Goal: Use online tool/utility: Use online tool/utility

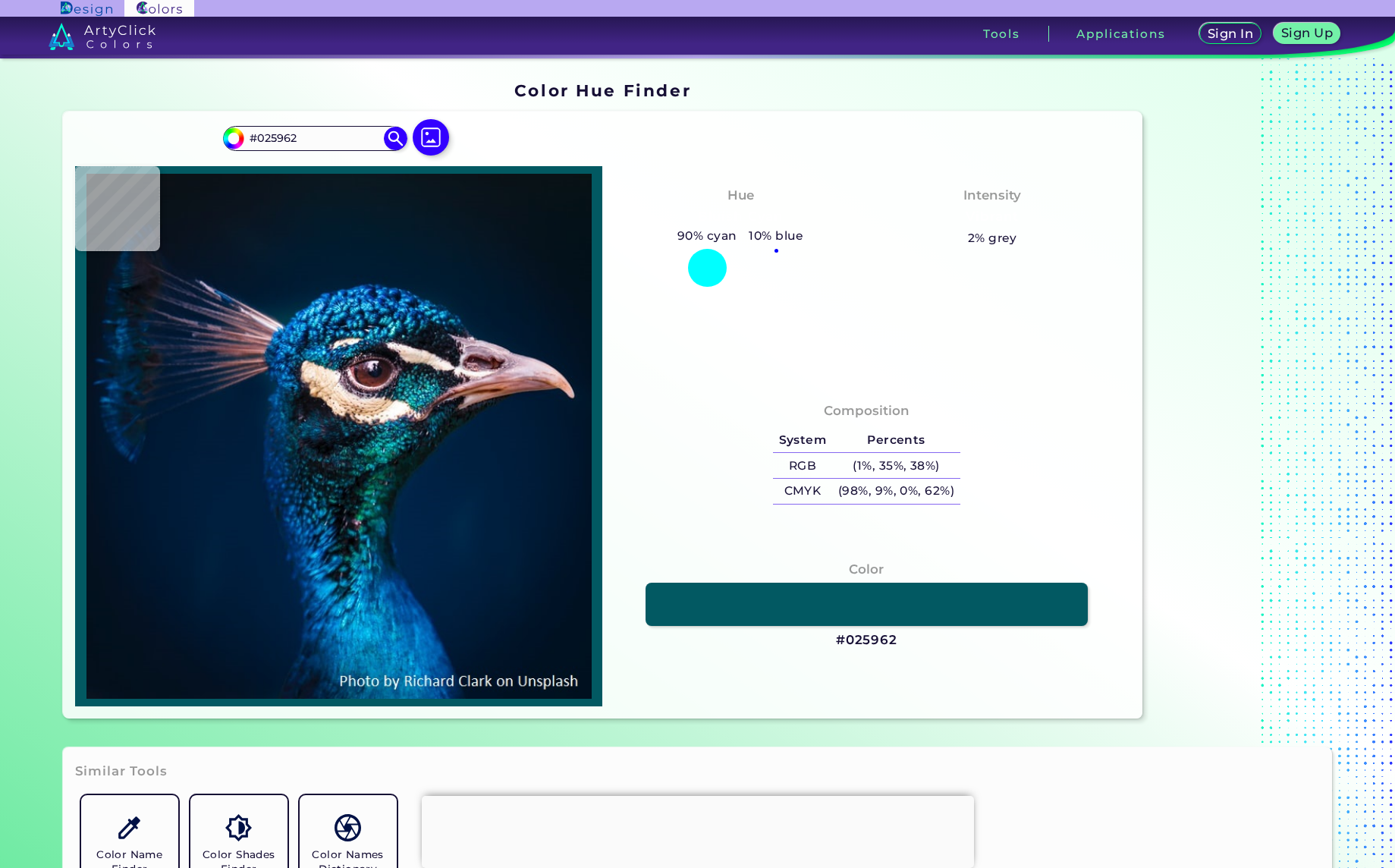
type input "#02686d"
type input "#02686D"
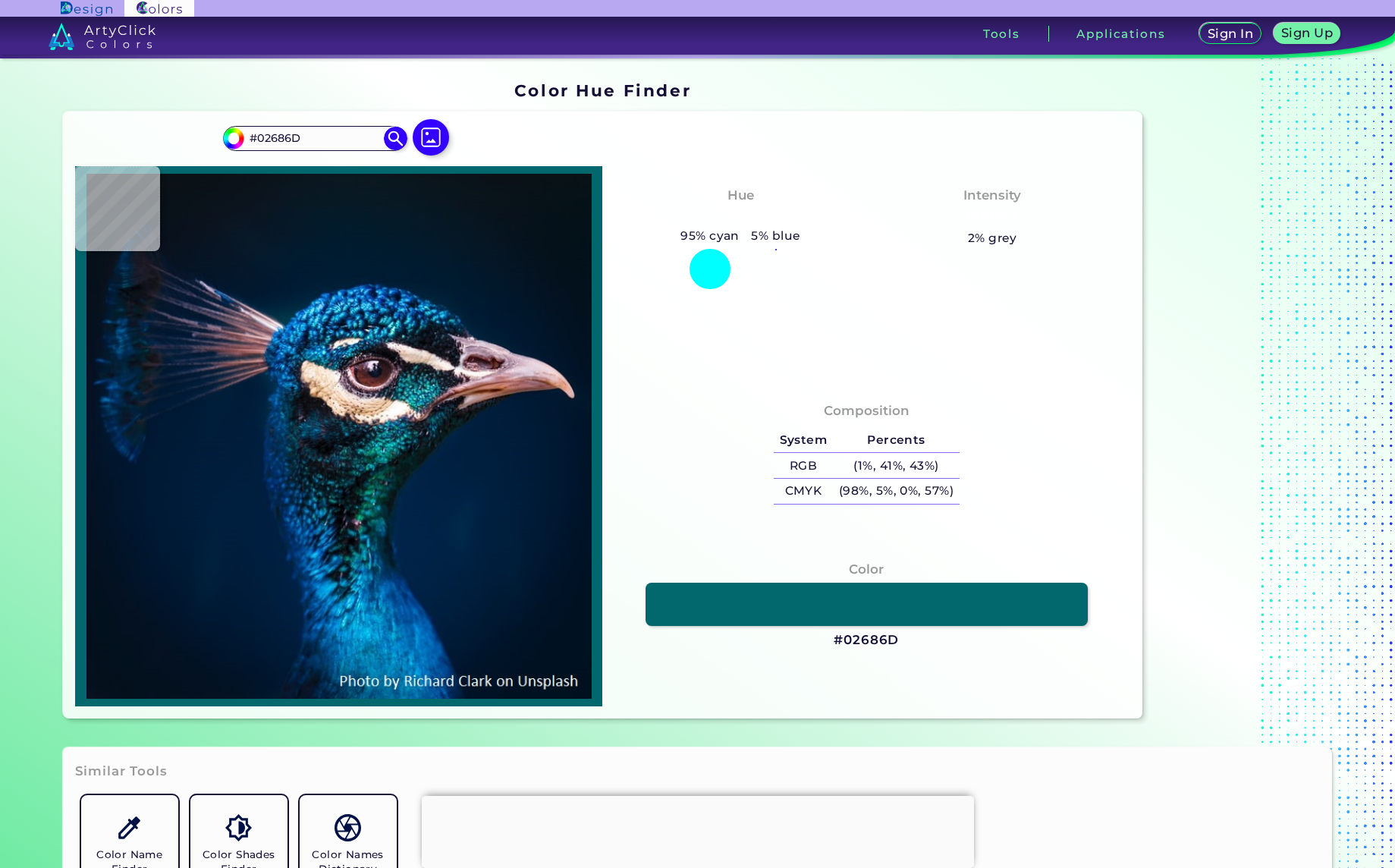
type input "#088b83"
type input "#088B83"
type input "#088f82"
type input "#088F82"
type input "#10a298"
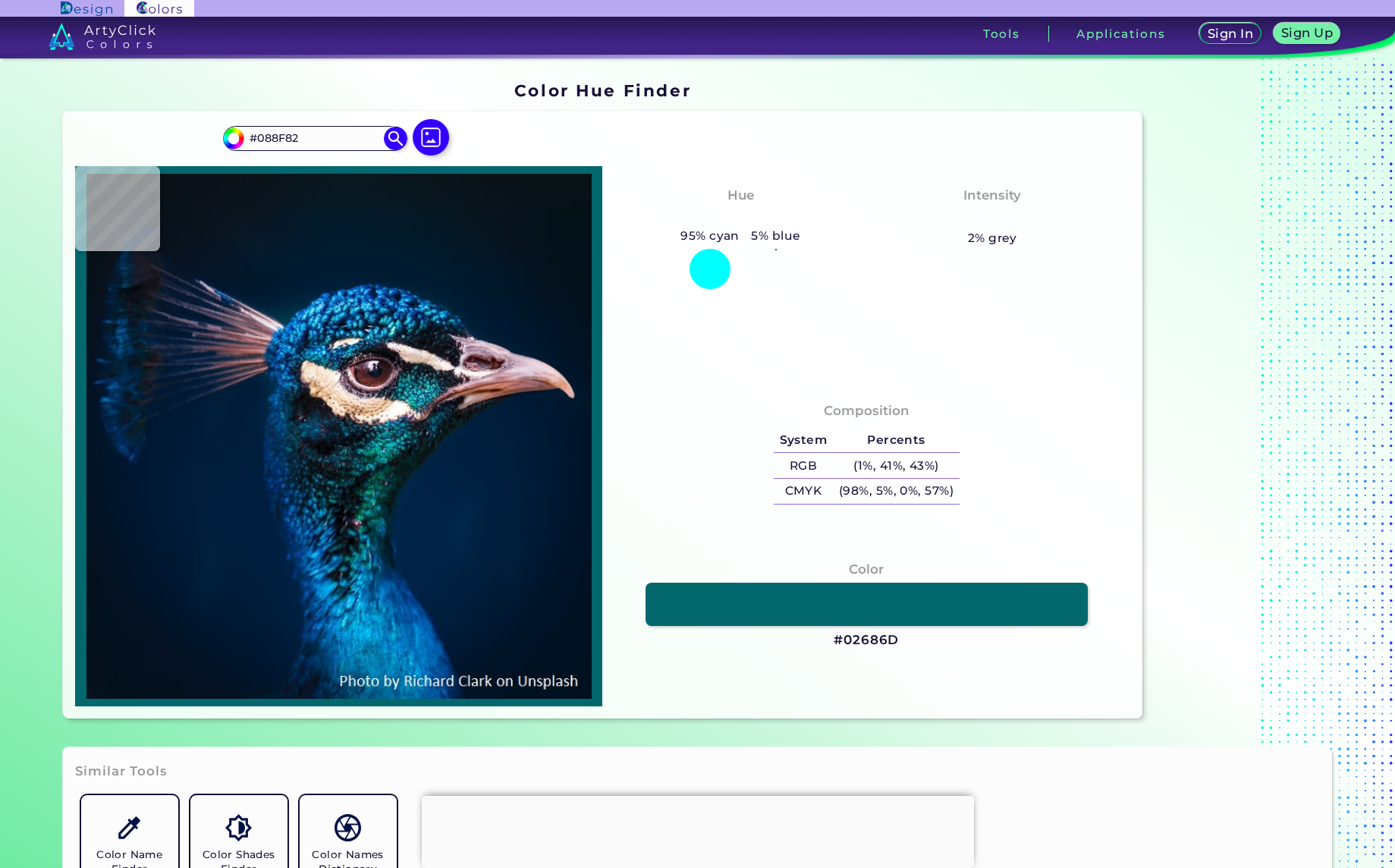
type input "#10A298"
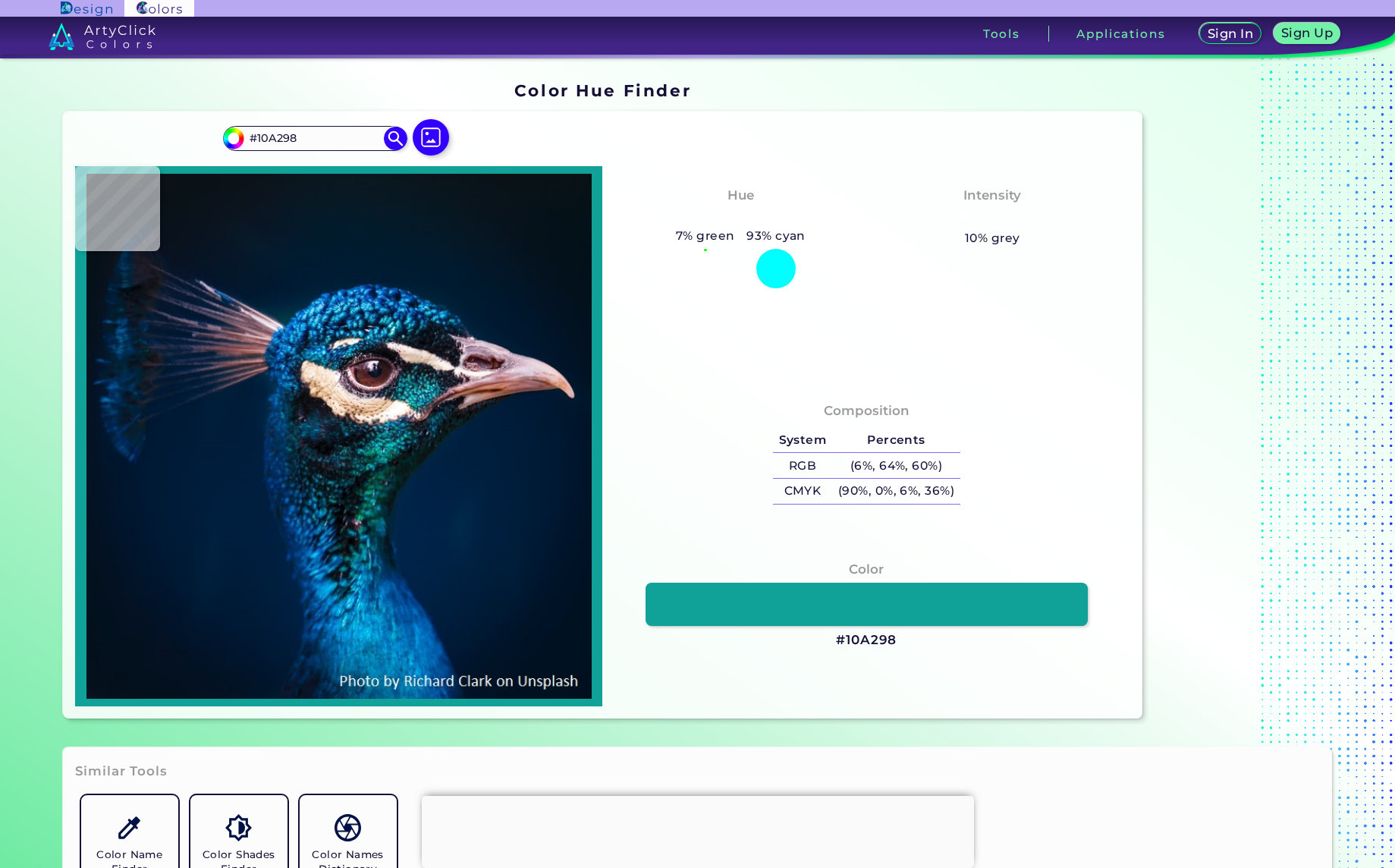
type input "#048a81"
type input "#048A81"
type input "#078d88"
type input "#078D88"
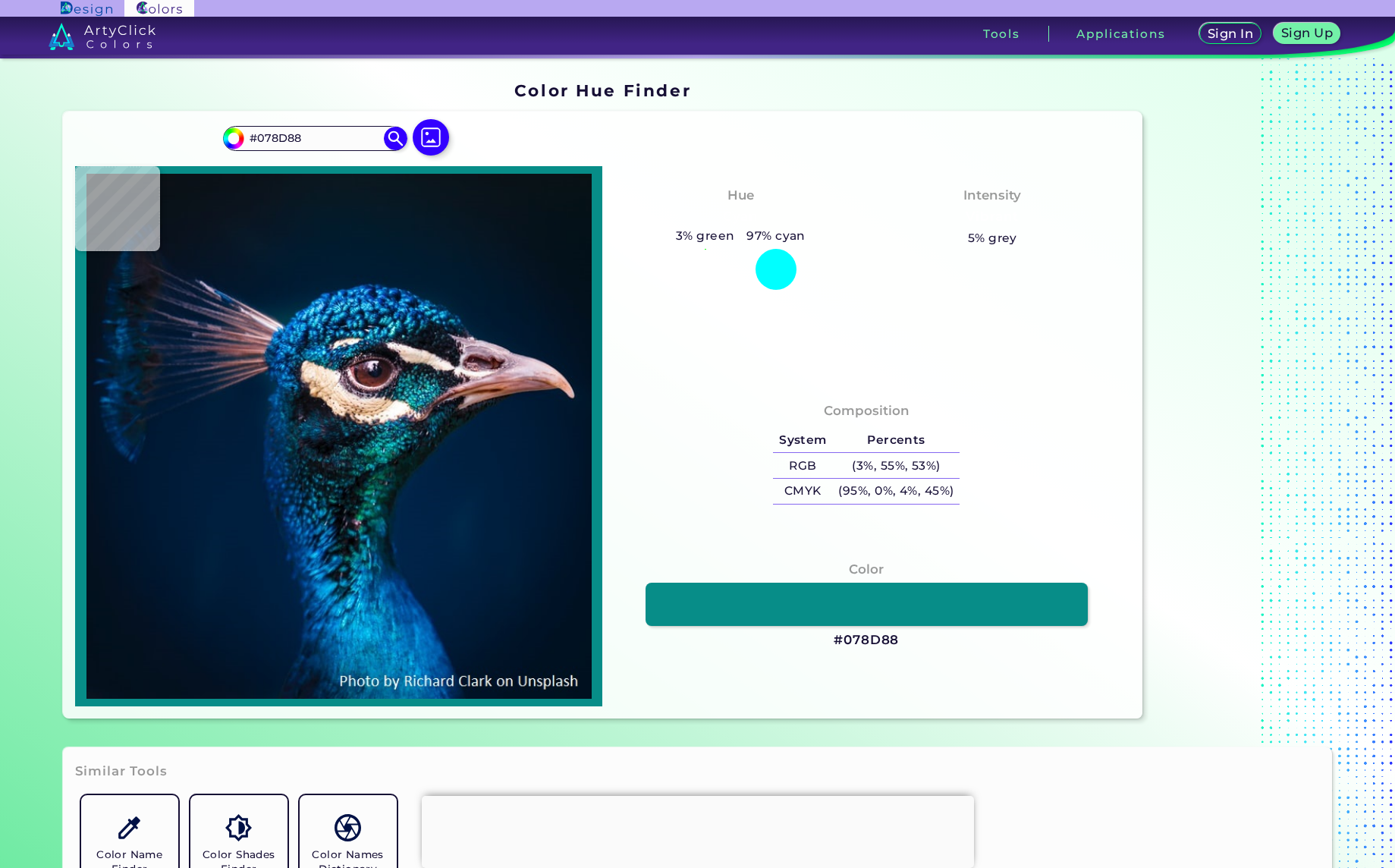
type input "#098b8b"
type input "#098B8B"
type input "#058287"
type input "#098c94"
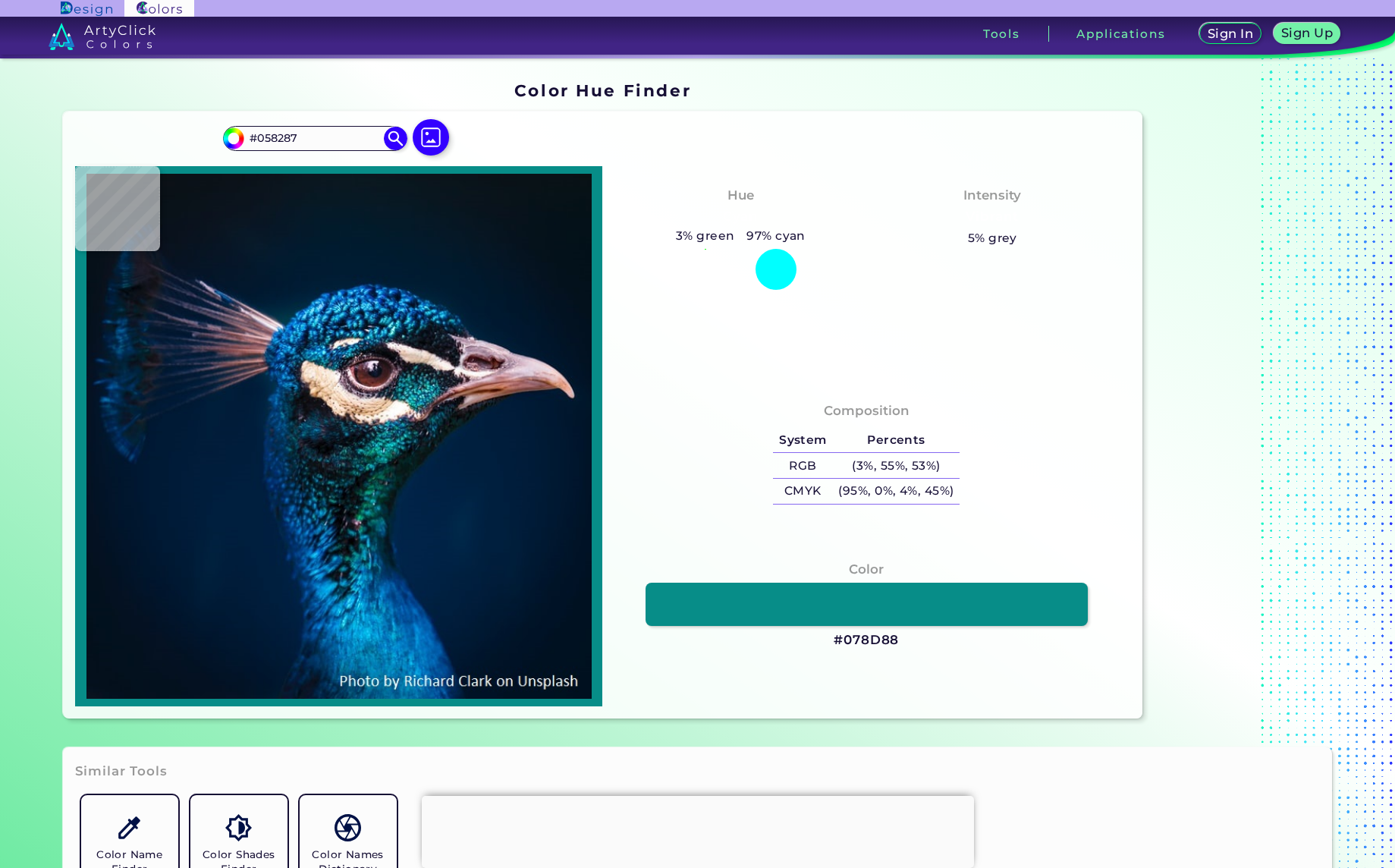
type input "#098C94"
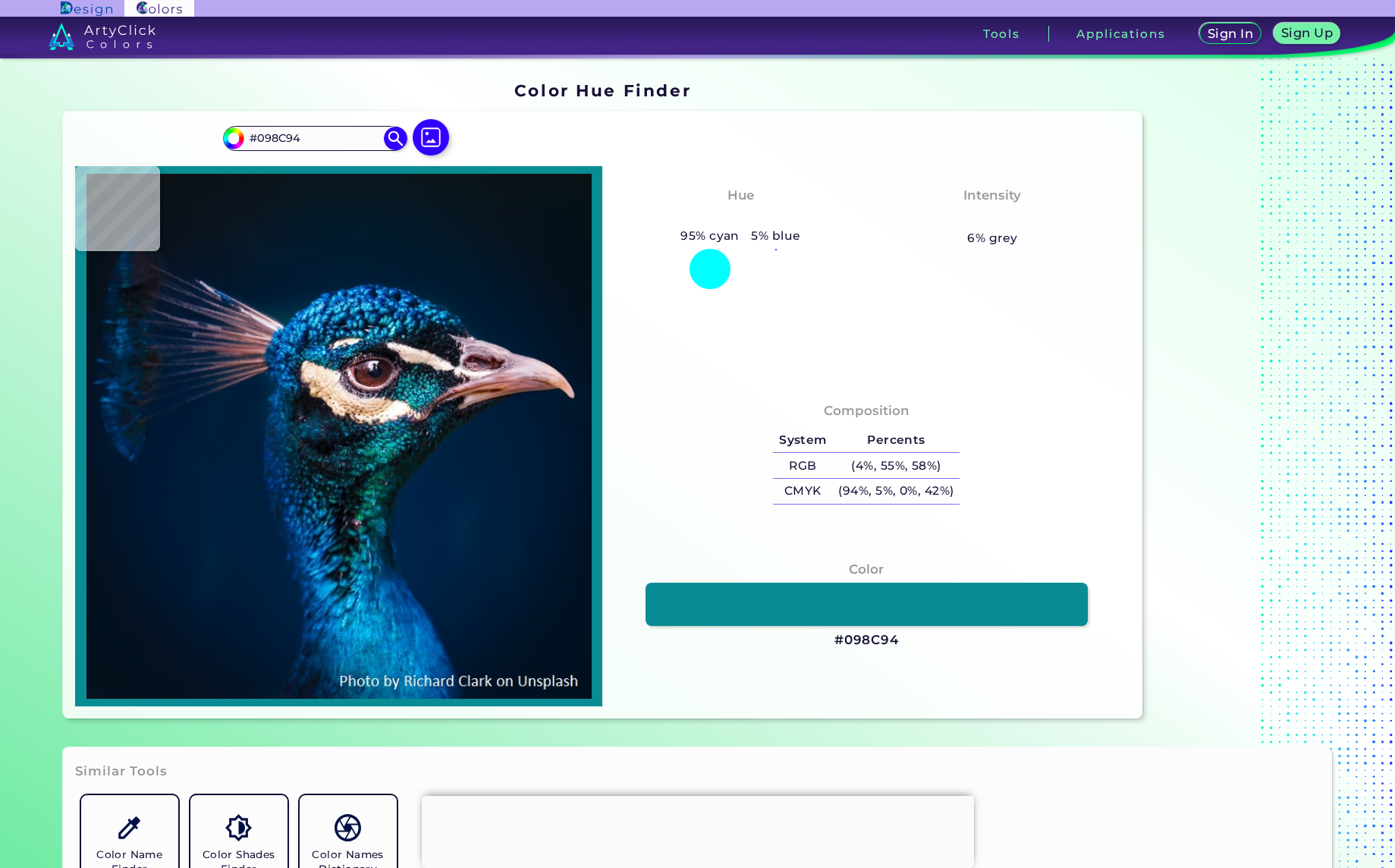
type input "#048e94"
type input "#048E94"
type input "#099498"
type input "#139a9d"
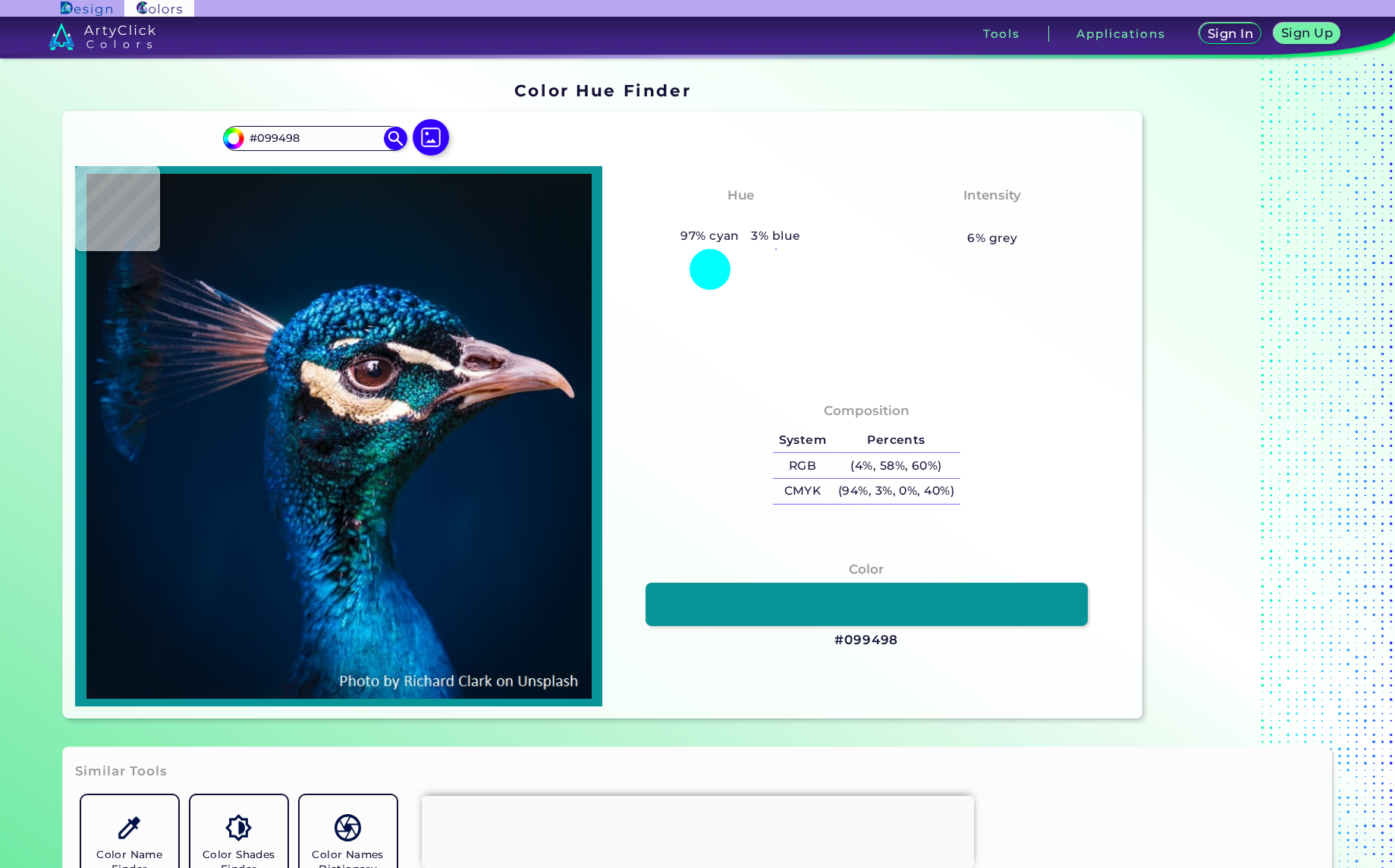
type input "#139A9D"
type input "#0c9093"
type input "#0C9093"
type input "#00888a"
type input "#00888A"
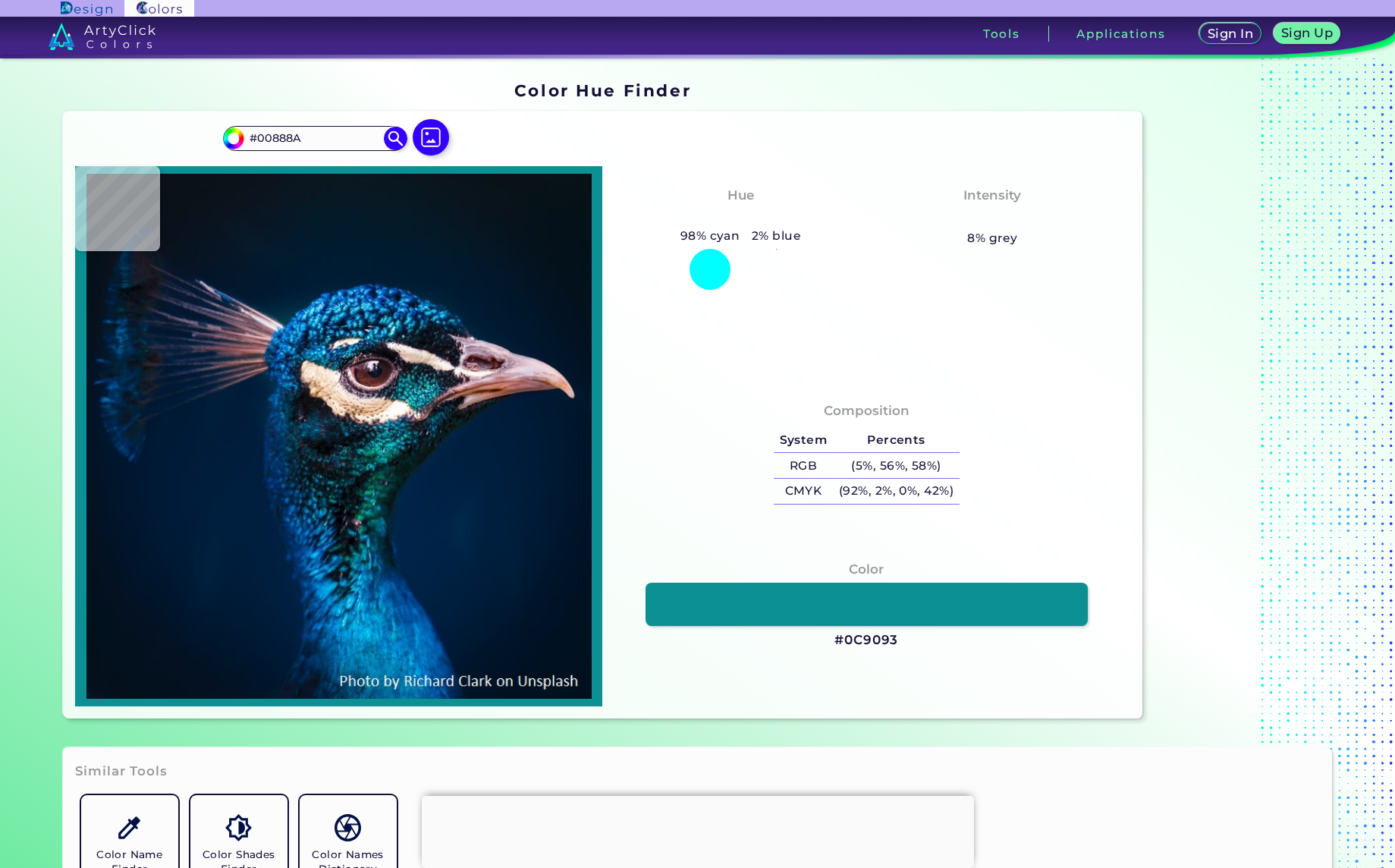
type input "#069a9b"
type input "#069A9B"
type input "#15b3b6"
type input "#15B3B6"
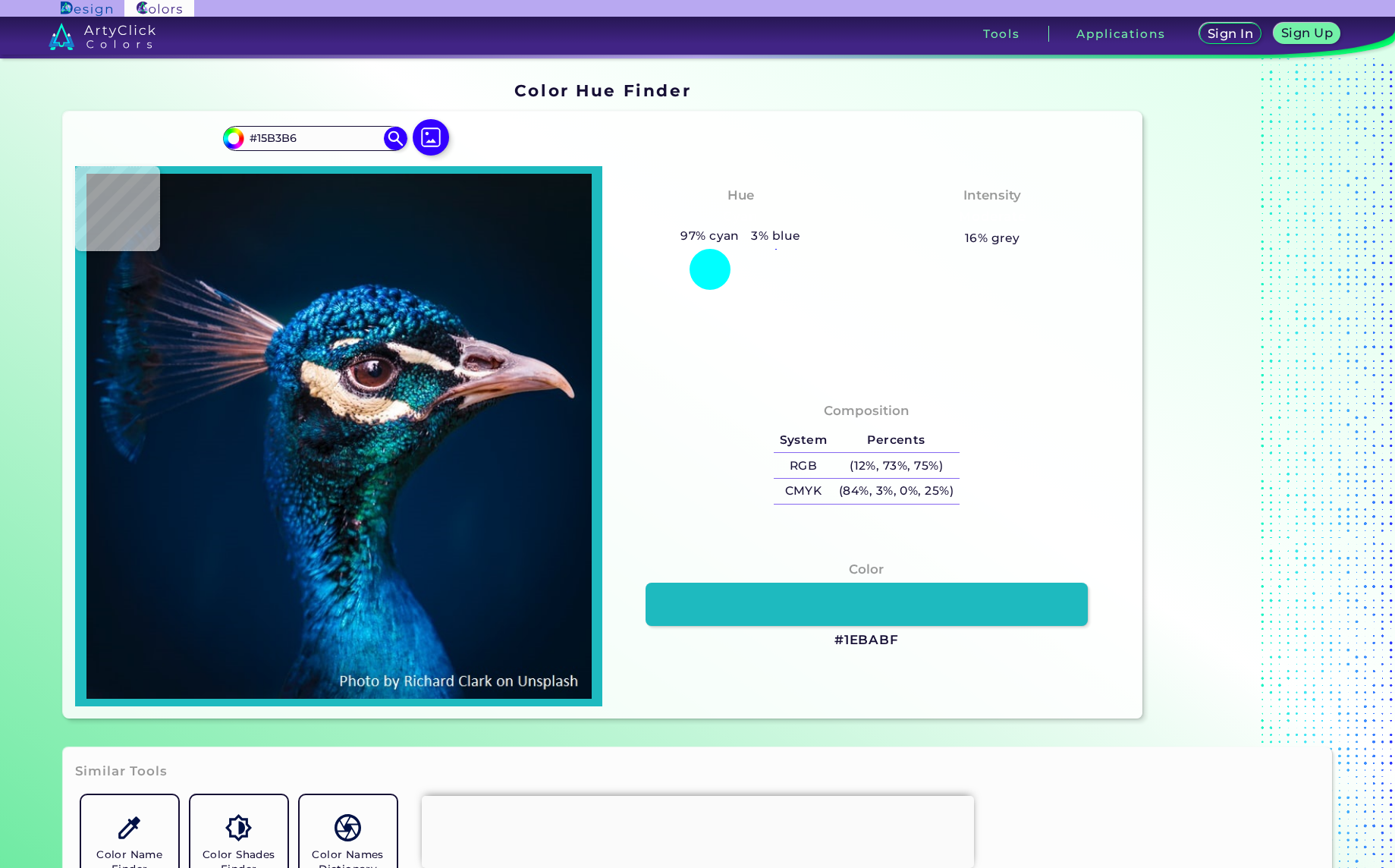
type input "#1ebabf"
type input "#1EBABF"
type input "#12757f"
type input "#12757F"
type input "#003f4b"
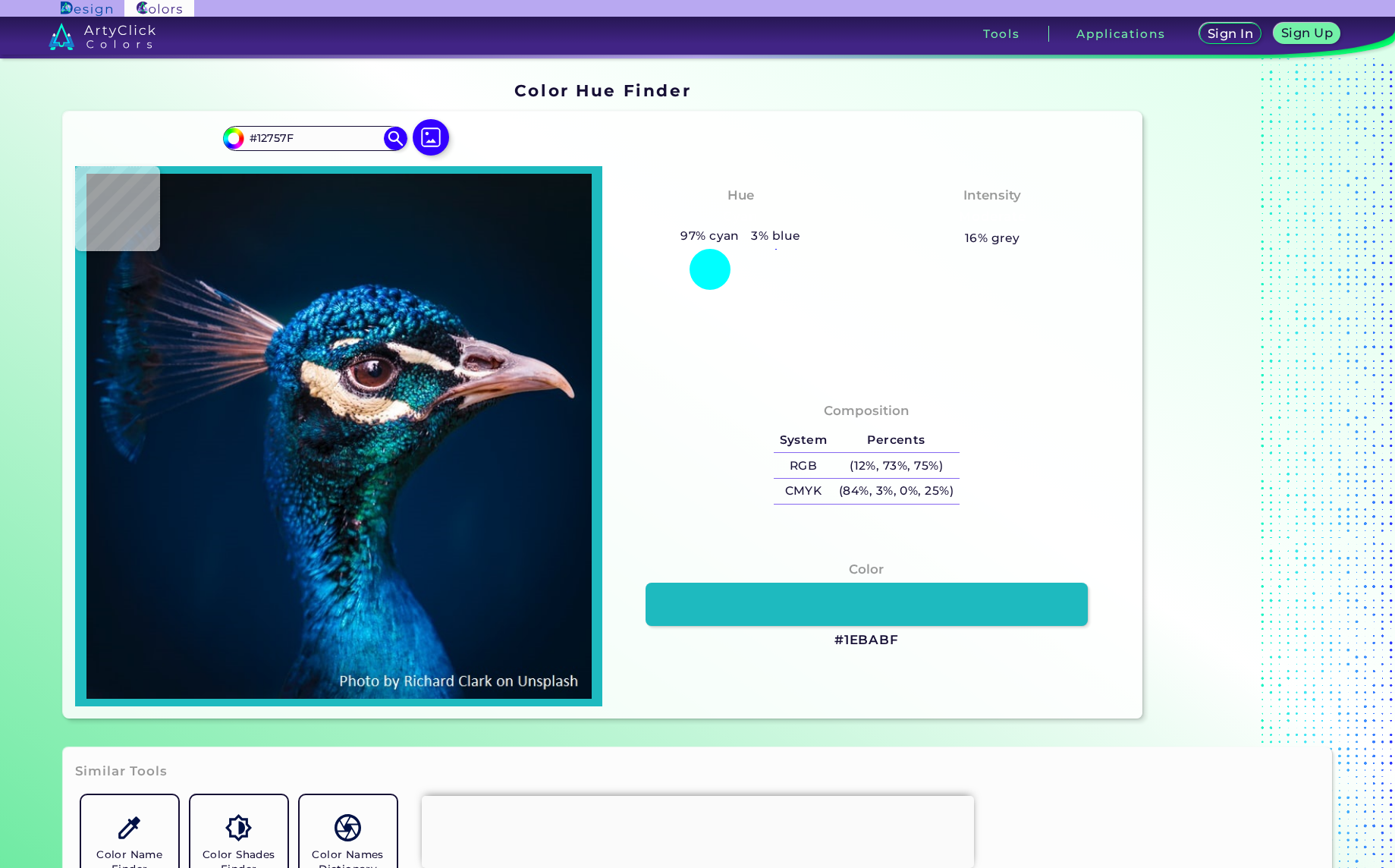
type input "#003F4B"
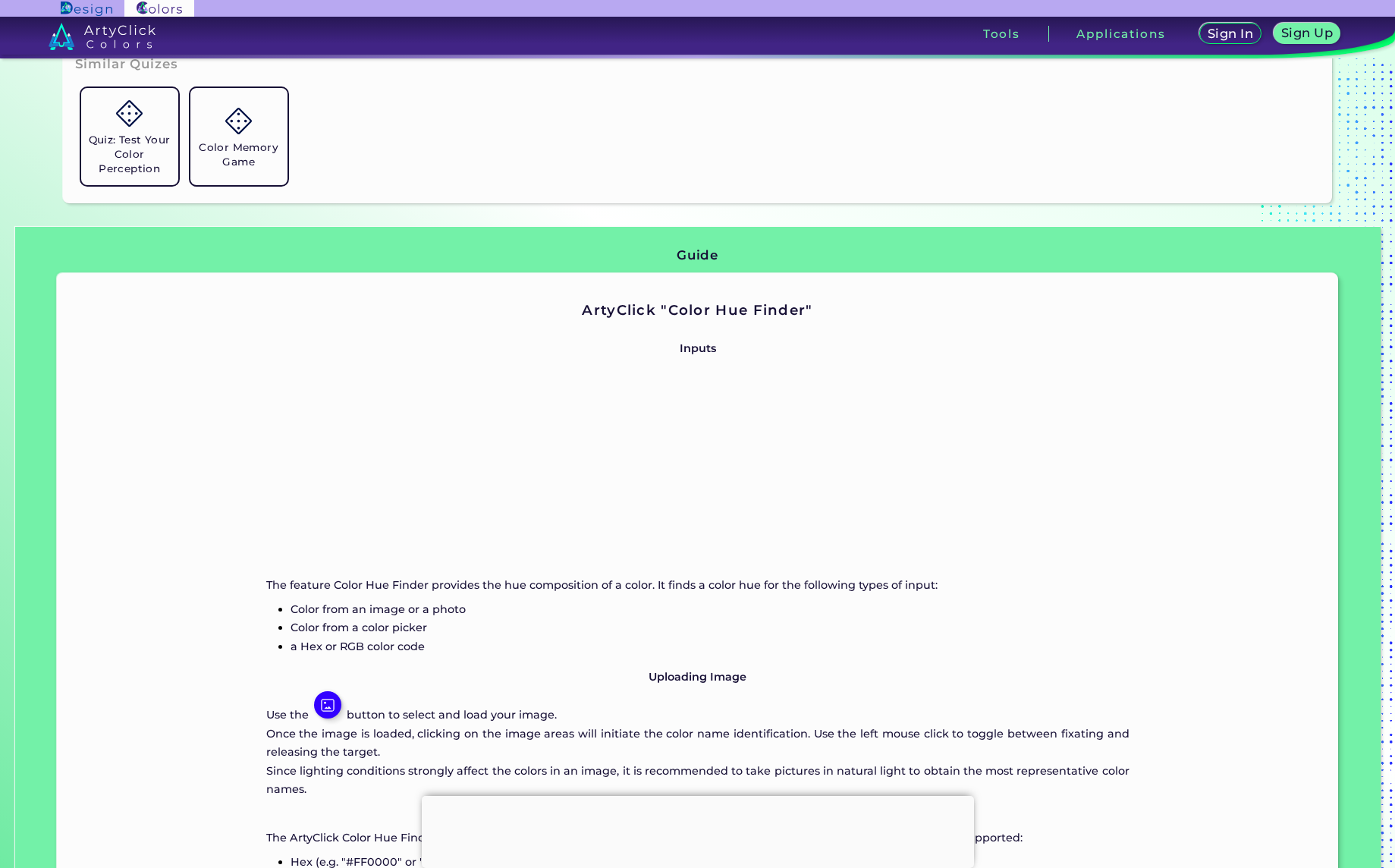
scroll to position [829, 0]
